Goal: Task Accomplishment & Management: Manage account settings

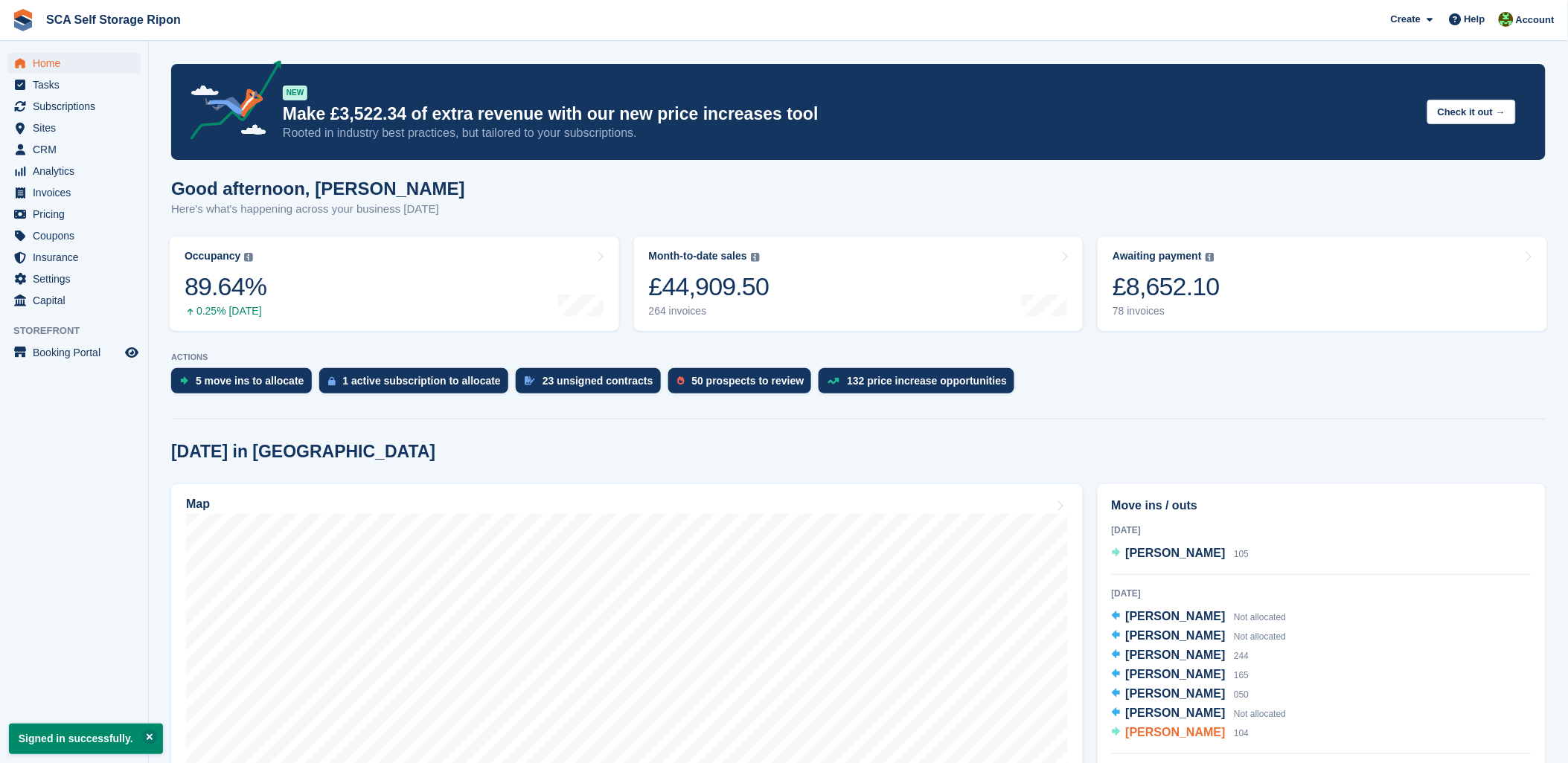
click at [1174, 734] on span "[PERSON_NAME]" at bounding box center [1175, 732] width 100 height 13
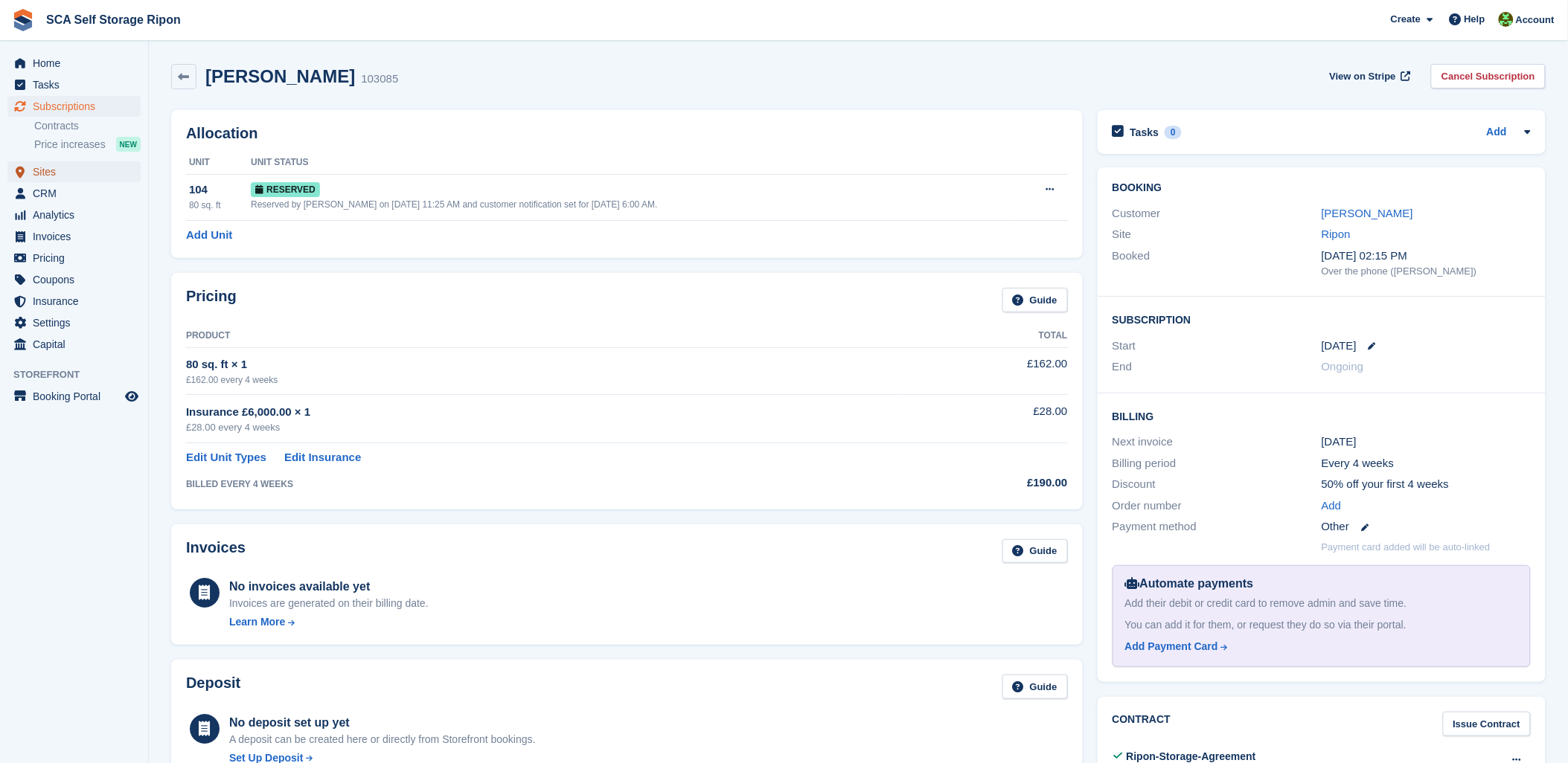
click at [43, 167] on span "Sites" at bounding box center [77, 172] width 90 height 20
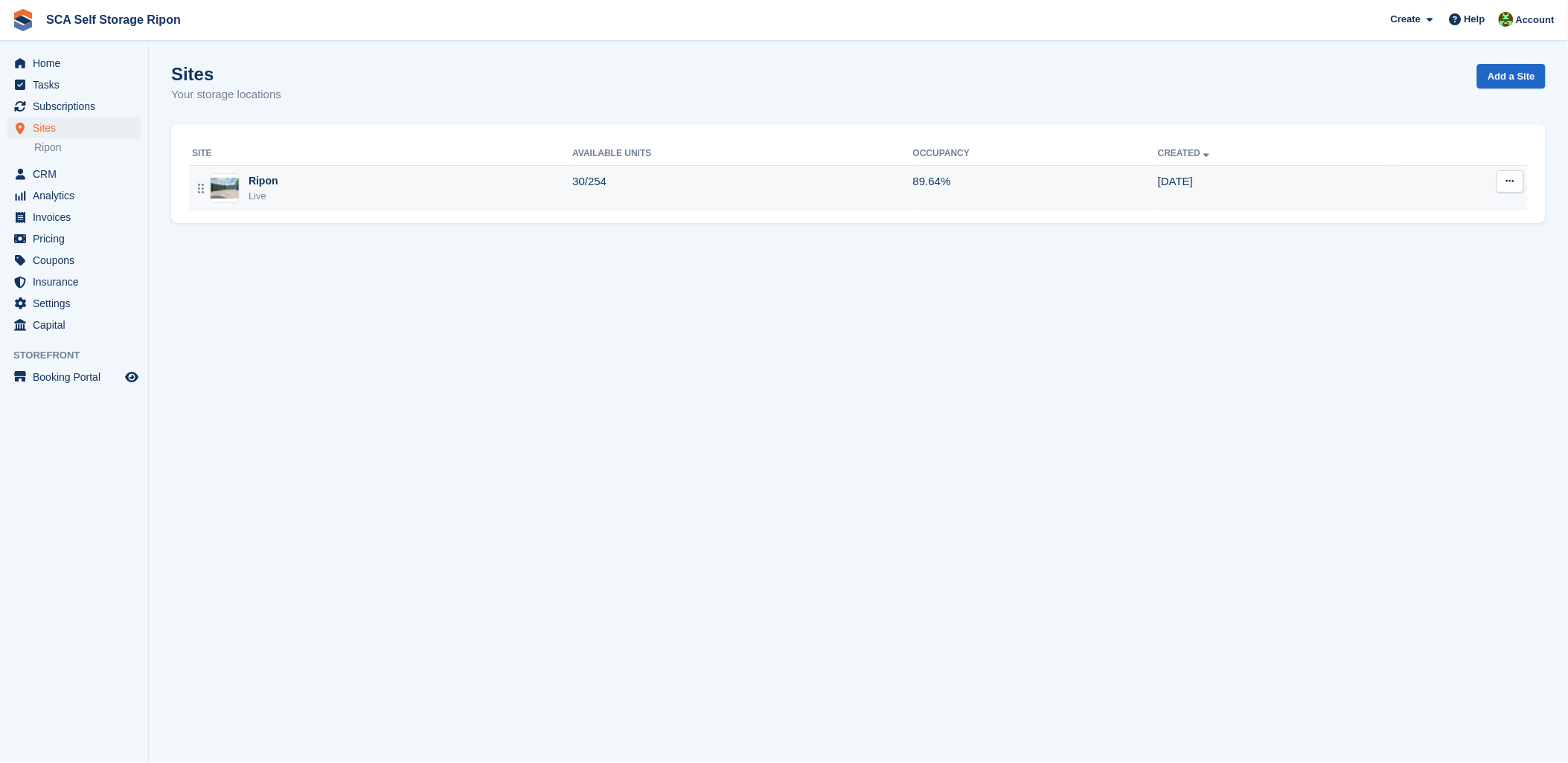
click at [322, 186] on div "Ripon Live" at bounding box center [382, 188] width 381 height 30
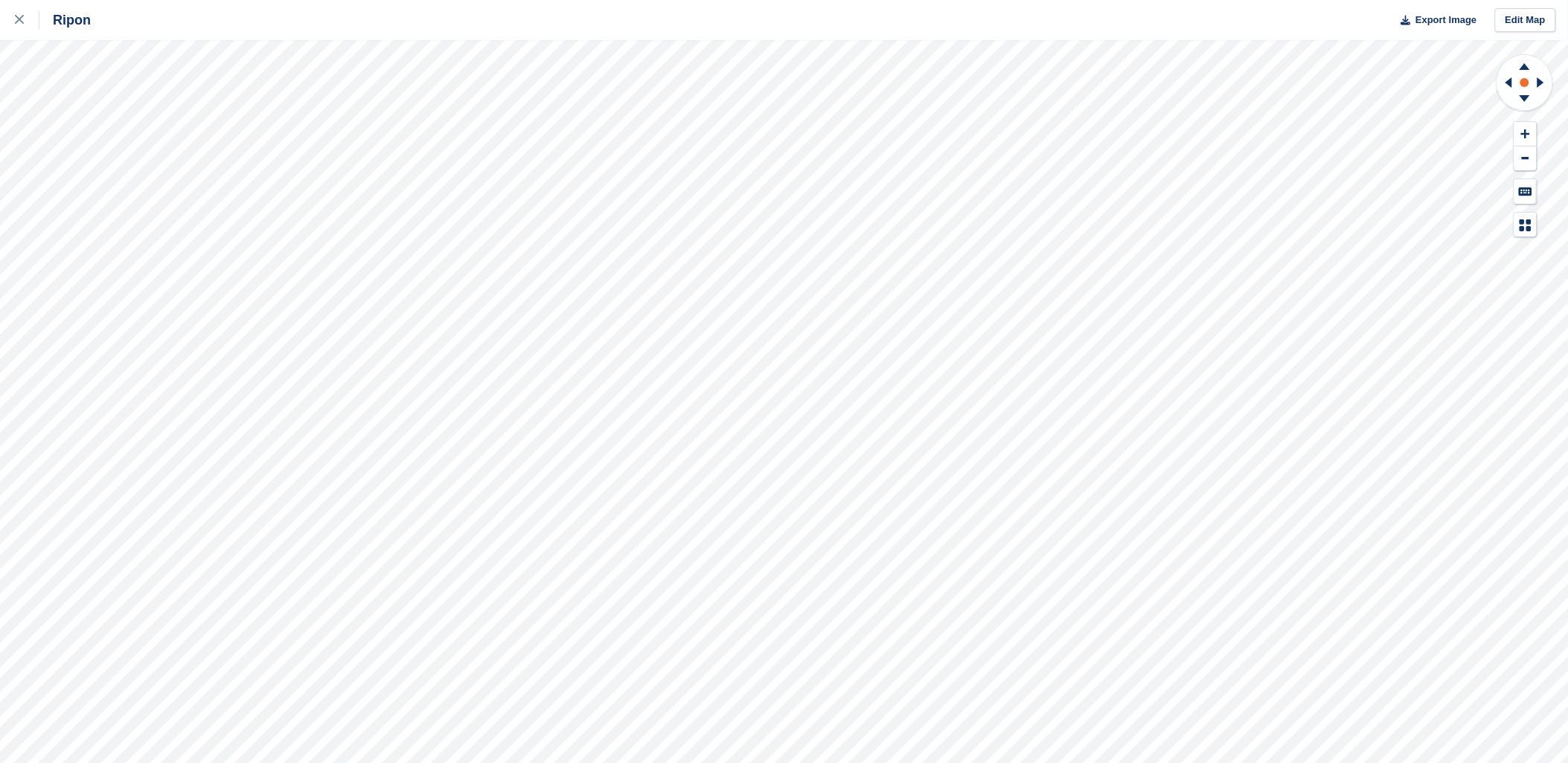
click at [1522, 53] on div at bounding box center [784, 402] width 1568 height 723
click at [1528, 94] on icon at bounding box center [1525, 100] width 39 height 18
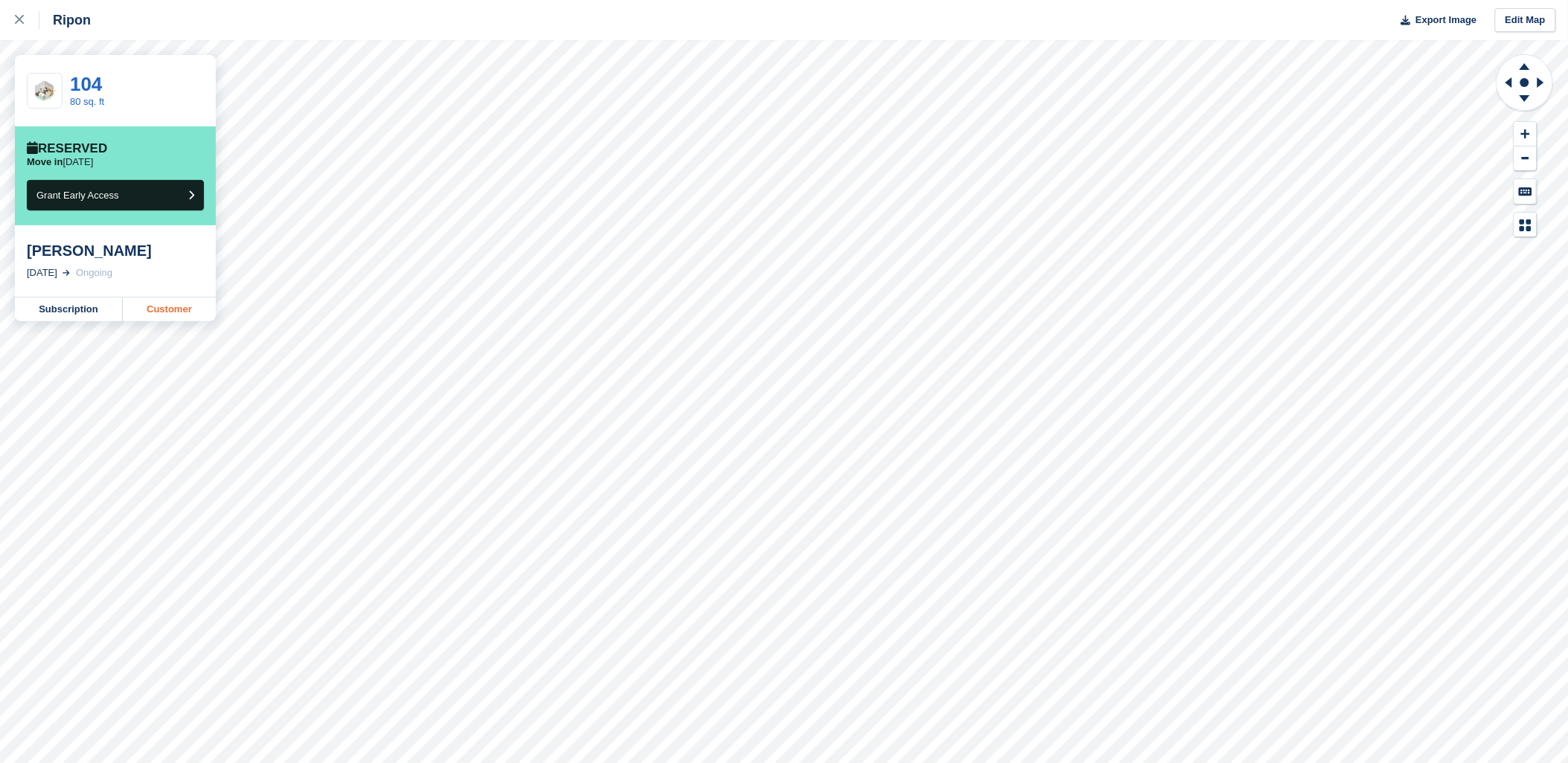
click at [171, 316] on link "Customer" at bounding box center [169, 309] width 93 height 24
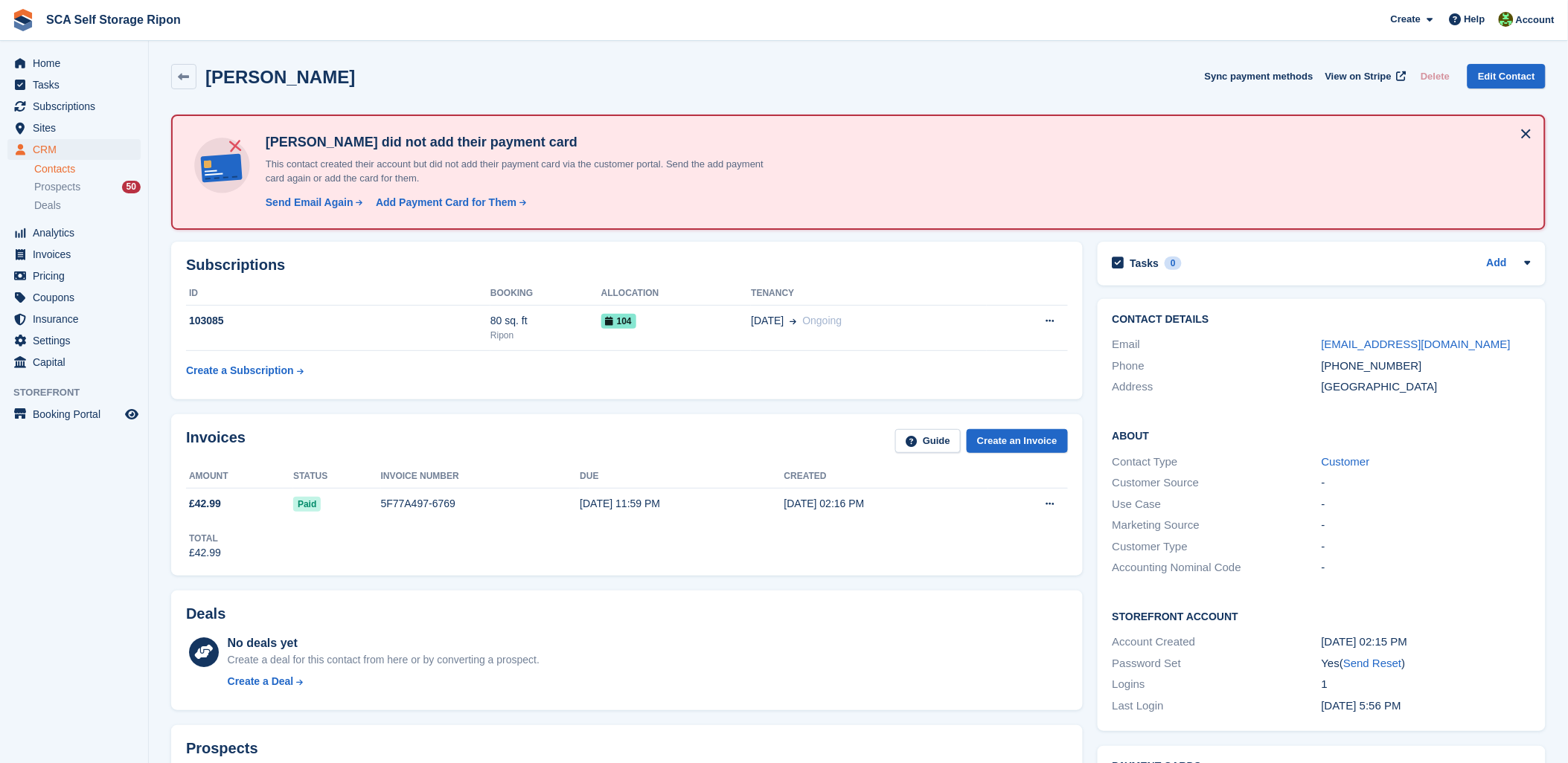
click at [326, 258] on h2 "Subscriptions" at bounding box center [627, 265] width 882 height 17
click at [72, 96] on span "Subscriptions" at bounding box center [77, 106] width 90 height 20
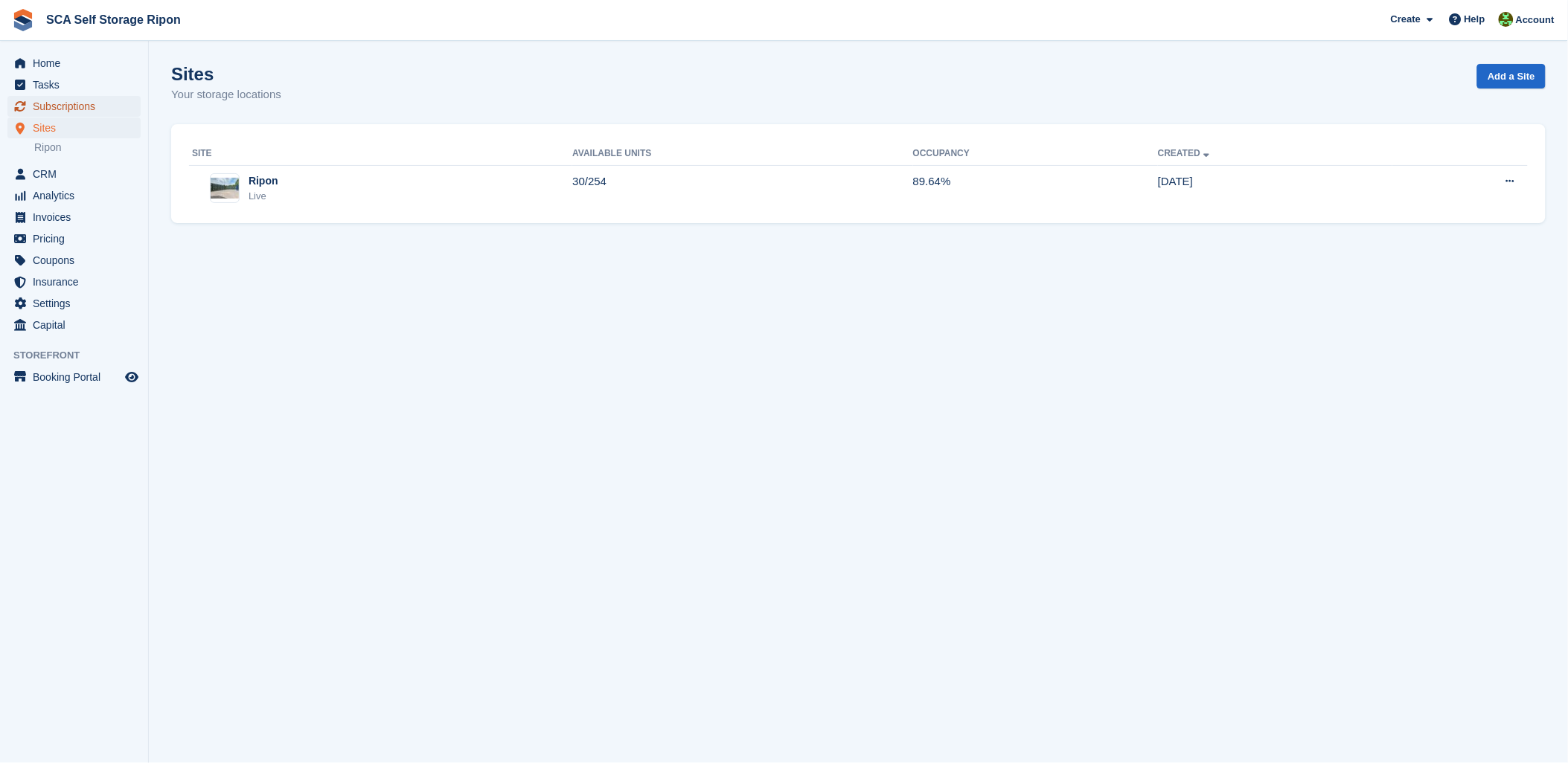
click at [73, 100] on span "Subscriptions" at bounding box center [77, 106] width 90 height 20
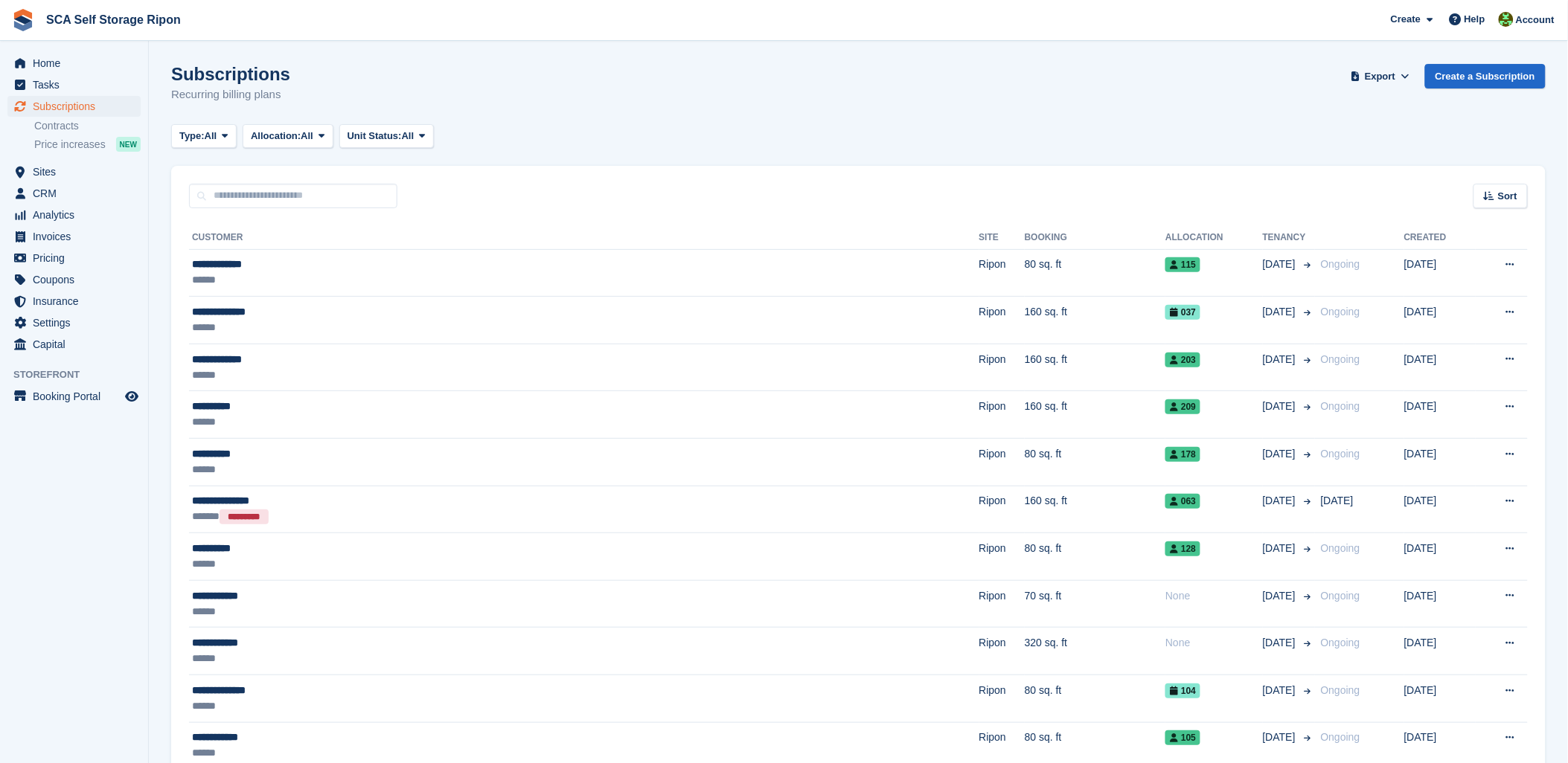
drag, startPoint x: 567, startPoint y: 142, endPoint x: 511, endPoint y: 114, distance: 62.6
click at [554, 142] on div "Type: All All Upcoming Previous Active Ending Allocation: All All Allocated Una…" at bounding box center [858, 137] width 1374 height 24
click at [315, 197] on input "text" at bounding box center [293, 196] width 208 height 24
drag, startPoint x: 281, startPoint y: 197, endPoint x: 304, endPoint y: 200, distance: 23.2
click at [291, 200] on input "text" at bounding box center [293, 196] width 208 height 24
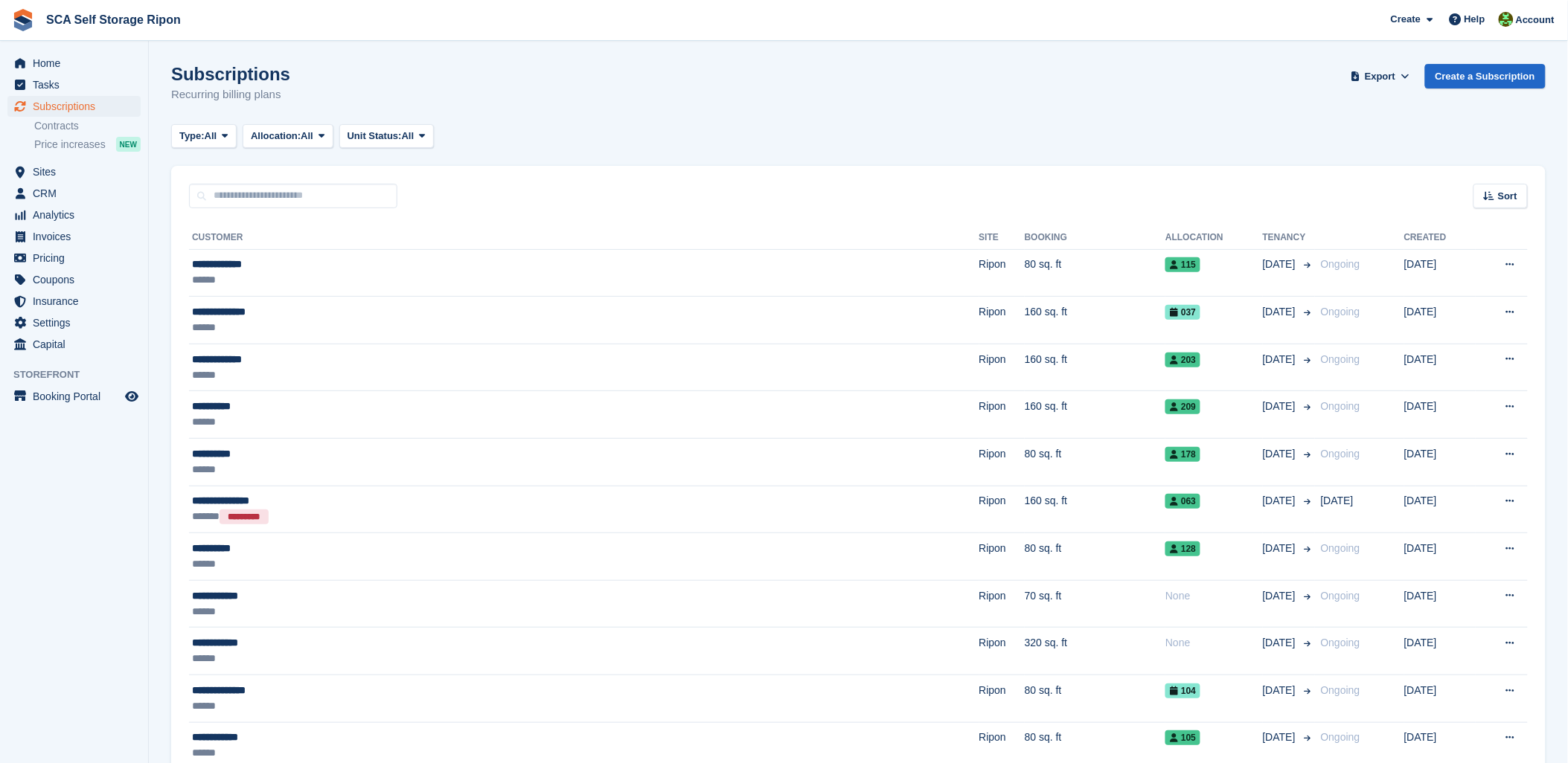
drag, startPoint x: 1086, startPoint y: 110, endPoint x: 1133, endPoint y: 113, distance: 47.1
click at [1129, 114] on div "Subscriptions Recurring billing plans Export Export Subscriptions Export a CSV …" at bounding box center [858, 92] width 1374 height 57
drag, startPoint x: 1559, startPoint y: 19, endPoint x: 1551, endPoint y: 20, distance: 8.1
click at [1551, 20] on div "Account" at bounding box center [1528, 20] width 66 height 26
drag, startPoint x: 1551, startPoint y: 20, endPoint x: 1415, endPoint y: 156, distance: 192.3
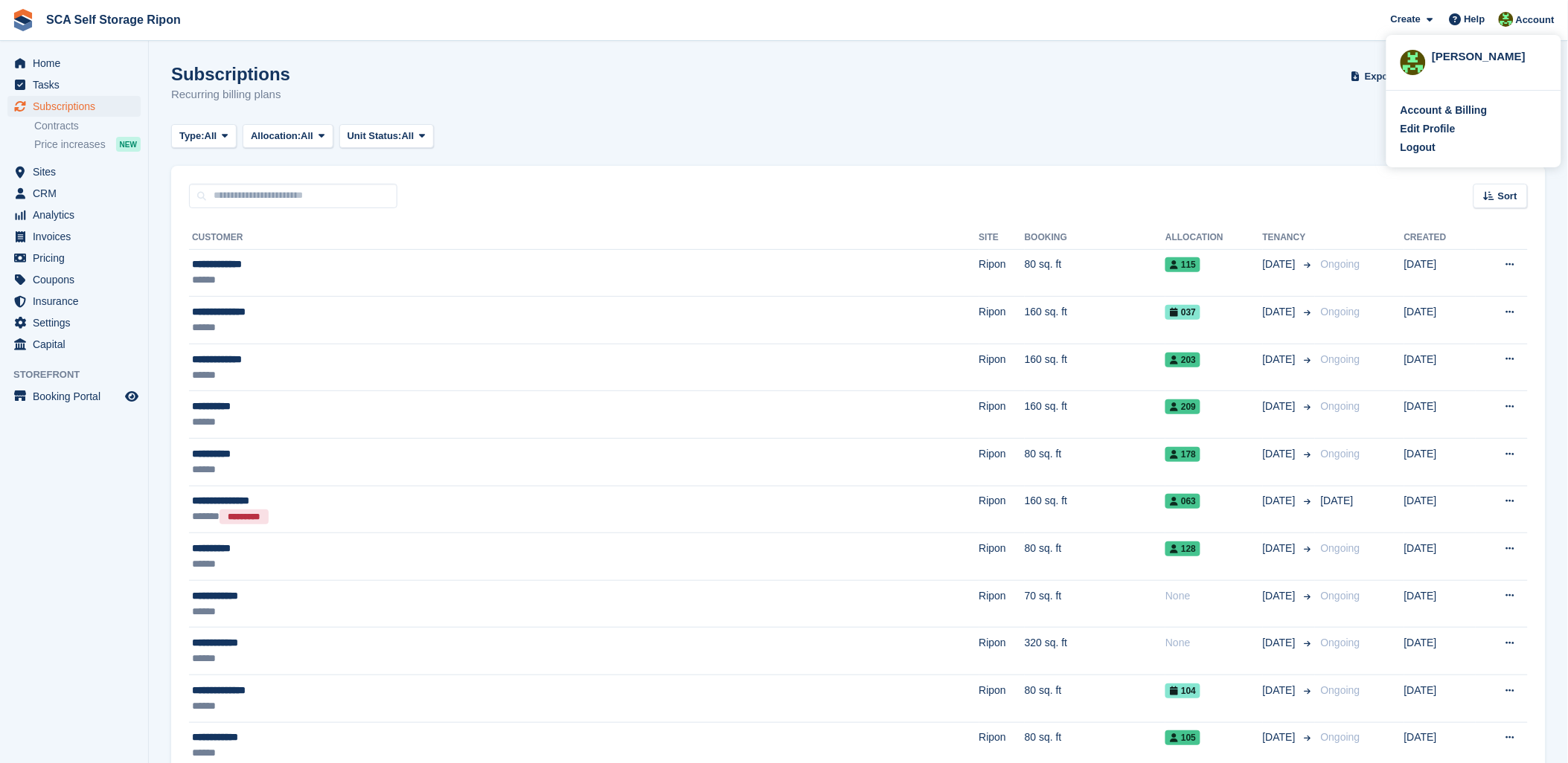
click at [1416, 156] on div "Account & Billing Edit Profile Logout" at bounding box center [1474, 129] width 175 height 77
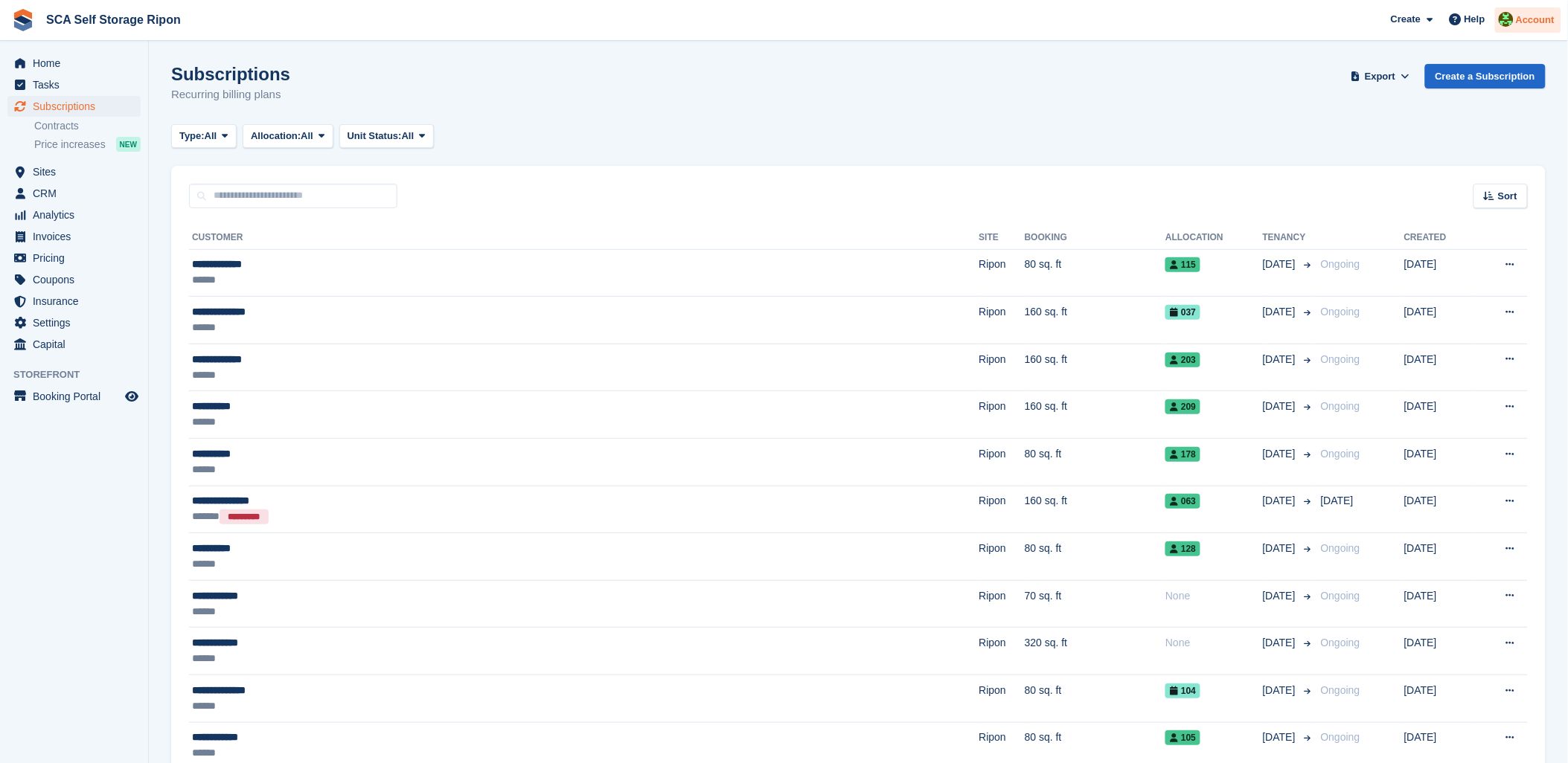
click at [1528, 14] on span "Account" at bounding box center [1535, 20] width 39 height 15
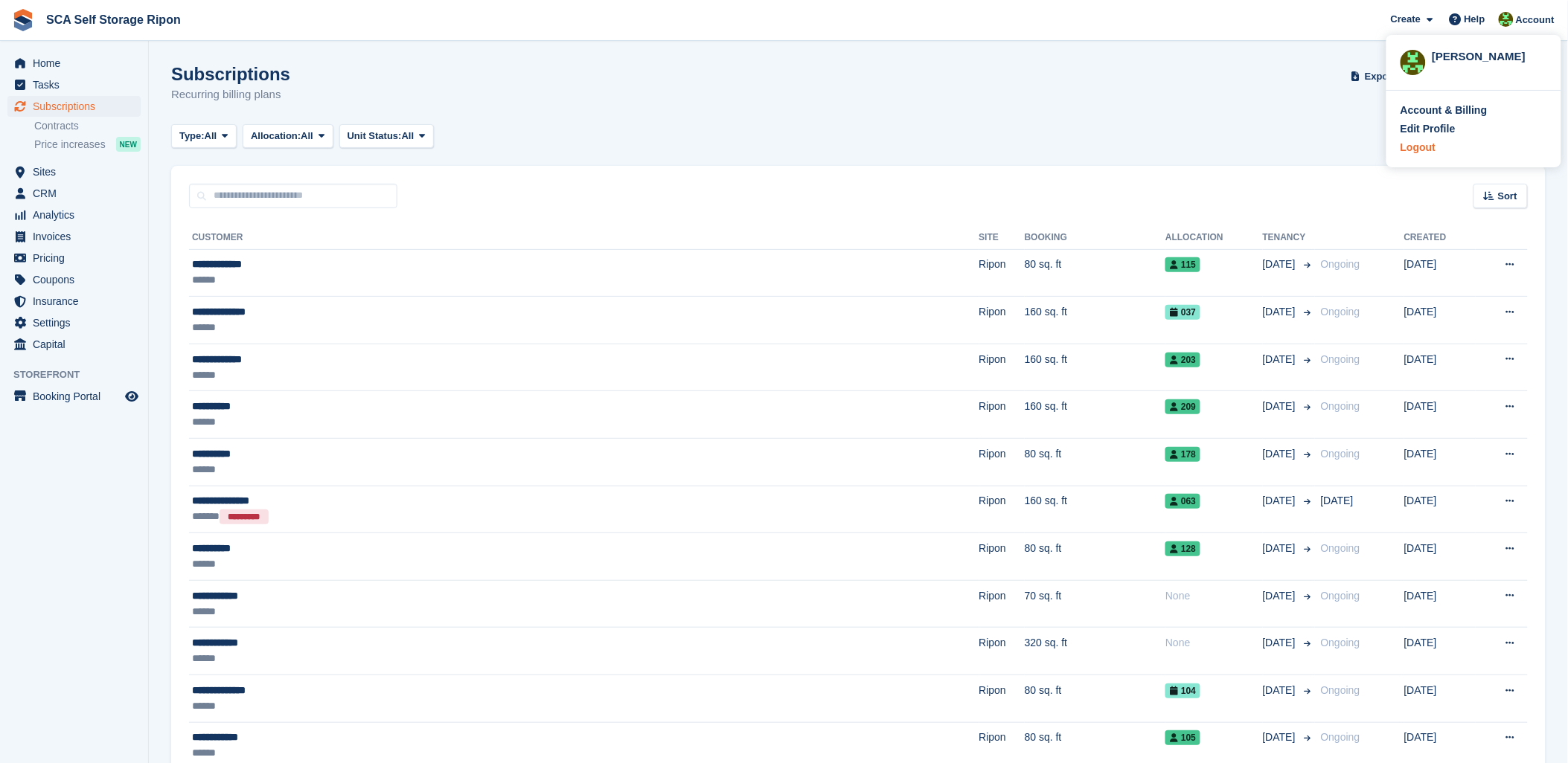
click at [1425, 147] on div "Logout" at bounding box center [1418, 147] width 35 height 16
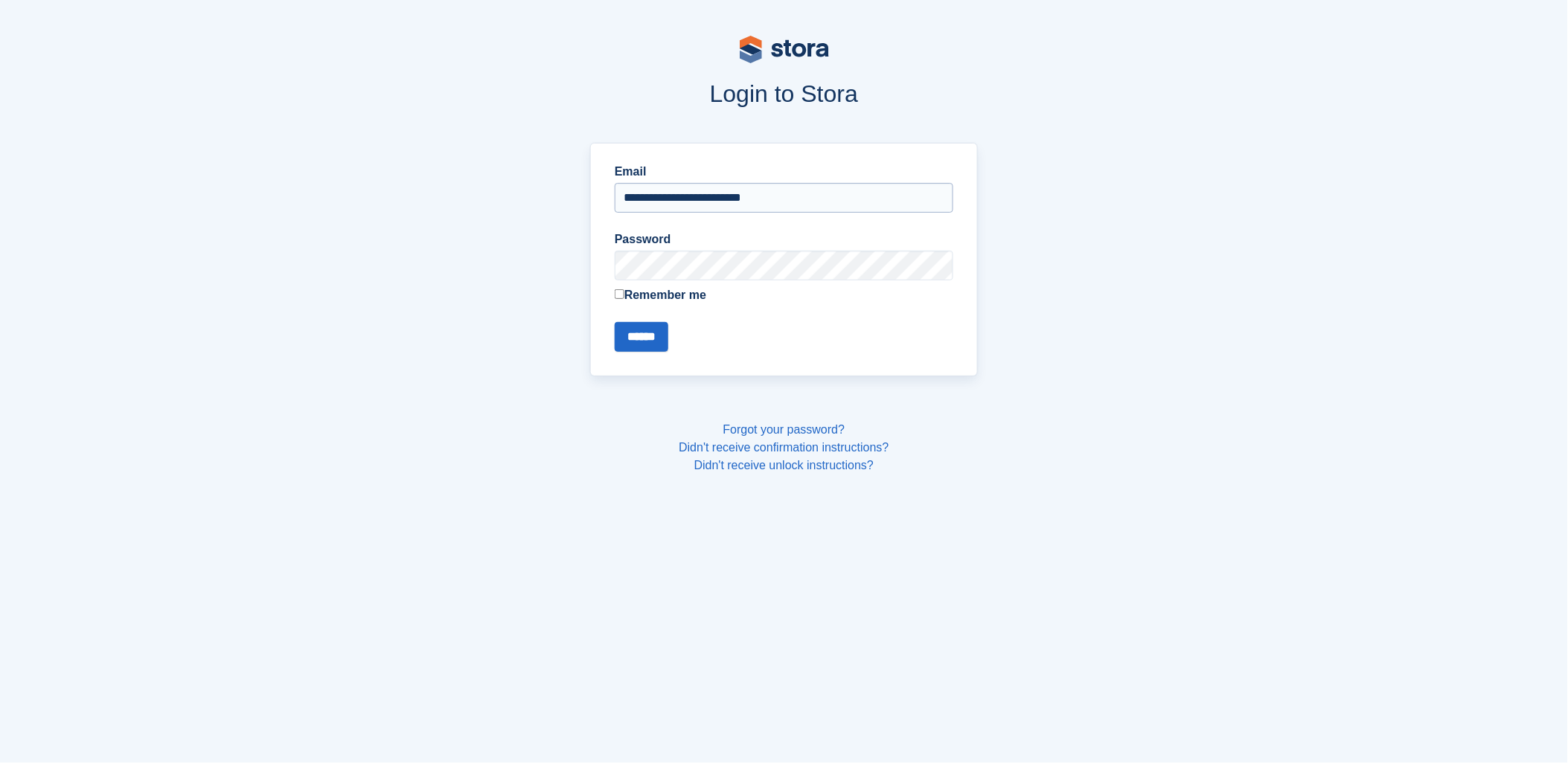
click at [729, 198] on input "**********" at bounding box center [784, 197] width 339 height 30
type input "**********"
click at [669, 333] on input "******" at bounding box center [641, 336] width 54 height 30
